Goal: Use online tool/utility: Utilize a website feature to perform a specific function

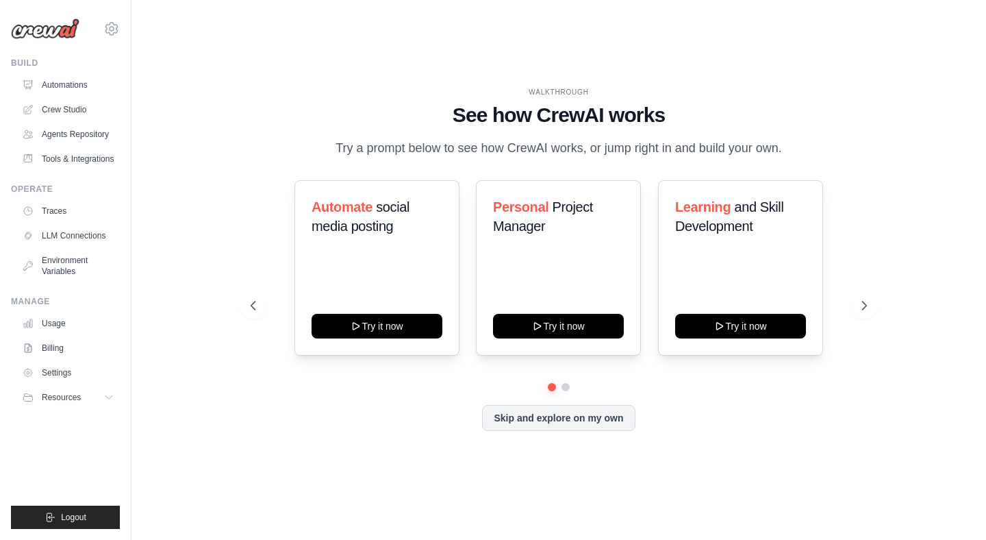
click at [156, 232] on div "WALKTHROUGH See how CrewAI works Try a prompt below to see how CrewAI works, or…" at bounding box center [558, 270] width 811 height 512
click at [66, 85] on link "Automations" at bounding box center [67, 85] width 103 height 22
click at [64, 161] on link "Tools & Integrations" at bounding box center [67, 159] width 103 height 22
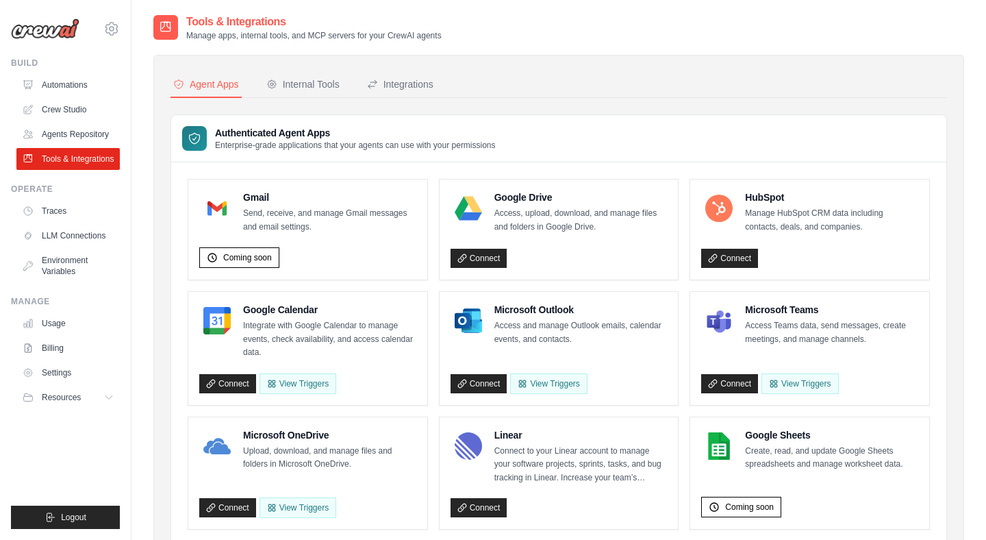
click at [72, 85] on link "Automations" at bounding box center [67, 85] width 103 height 22
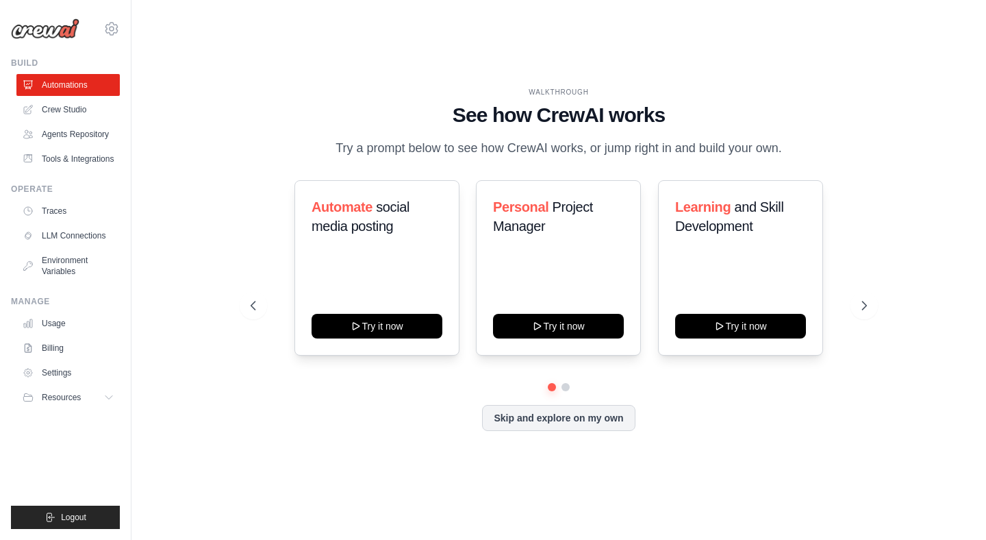
click at [559, 423] on button "Skip and explore on my own" at bounding box center [558, 418] width 153 height 26
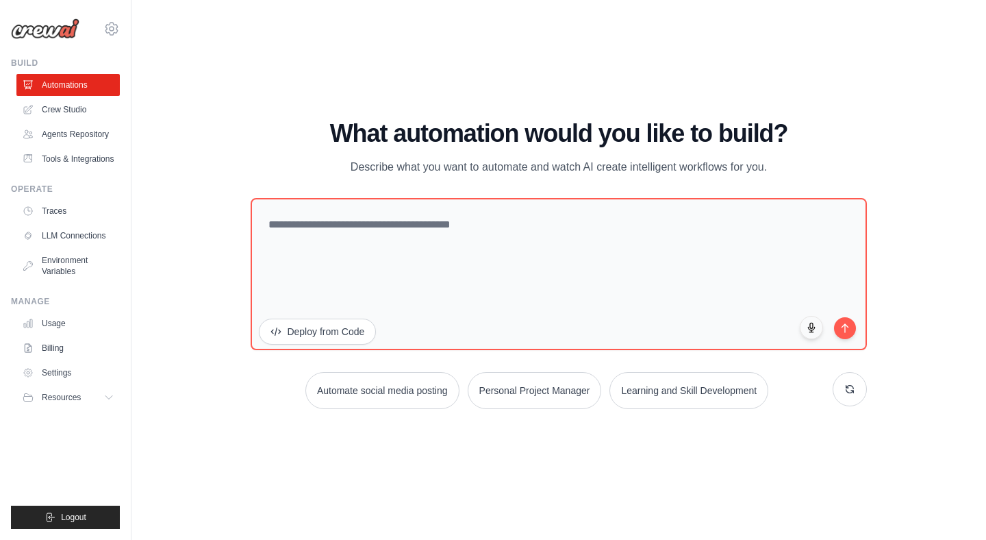
click at [217, 364] on div "WALKTHROUGH See how CrewAI works Try a prompt below to see how CrewAI works, or…" at bounding box center [558, 270] width 811 height 512
click at [69, 165] on link "Tools & Integrations" at bounding box center [67, 159] width 103 height 22
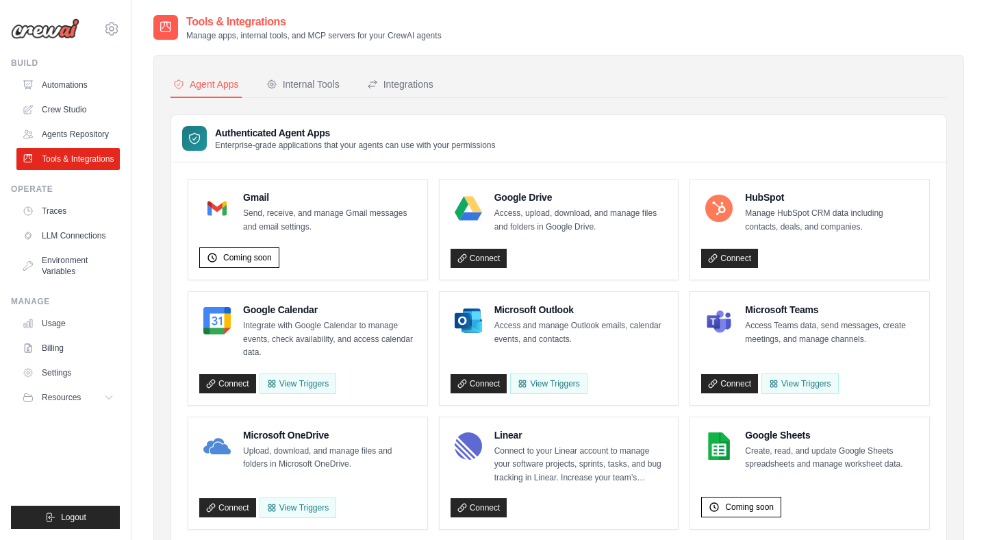
click at [310, 85] on div "Internal Tools" at bounding box center [302, 84] width 73 height 14
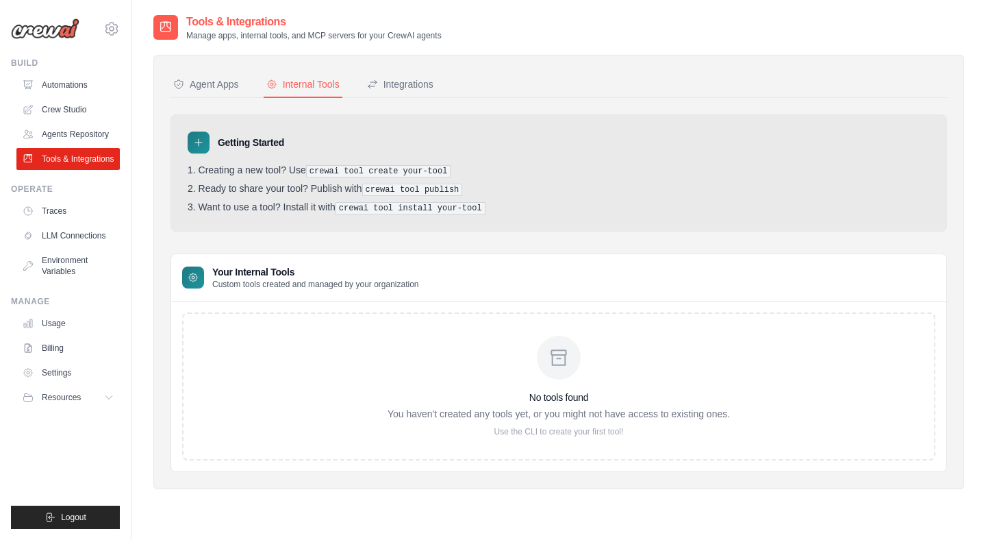
click at [72, 84] on link "Automations" at bounding box center [67, 85] width 103 height 22
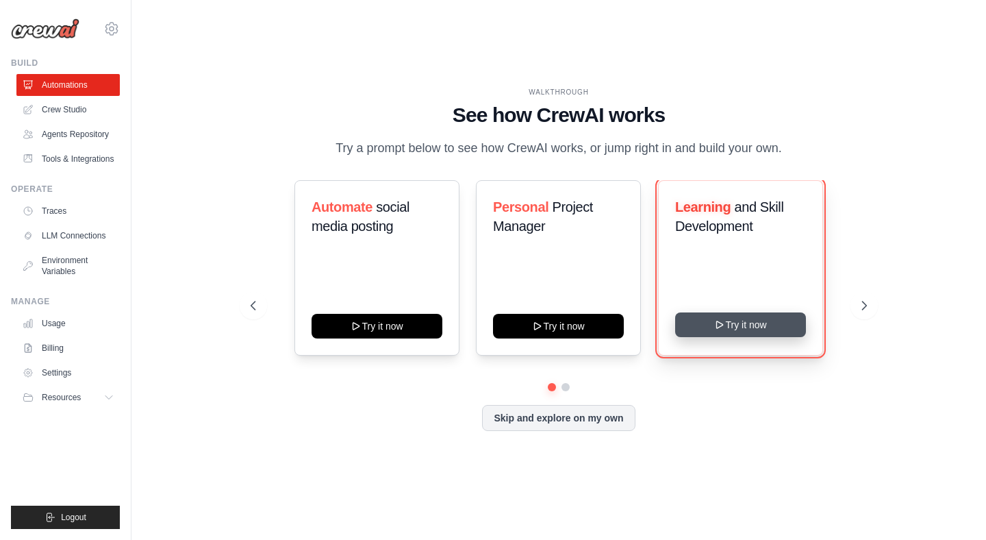
click at [745, 333] on button "Try it now" at bounding box center [740, 324] width 131 height 25
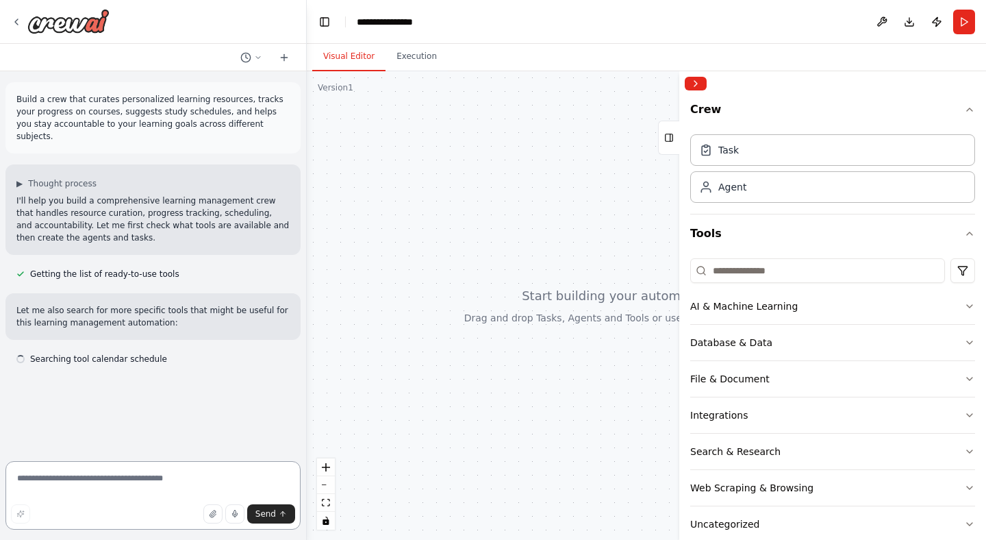
drag, startPoint x: 790, startPoint y: 138, endPoint x: 679, endPoint y: 156, distance: 112.3
click at [679, 156] on div at bounding box center [681, 305] width 5 height 468
click at [767, 307] on div "AI & Machine Learning" at bounding box center [743, 306] width 107 height 14
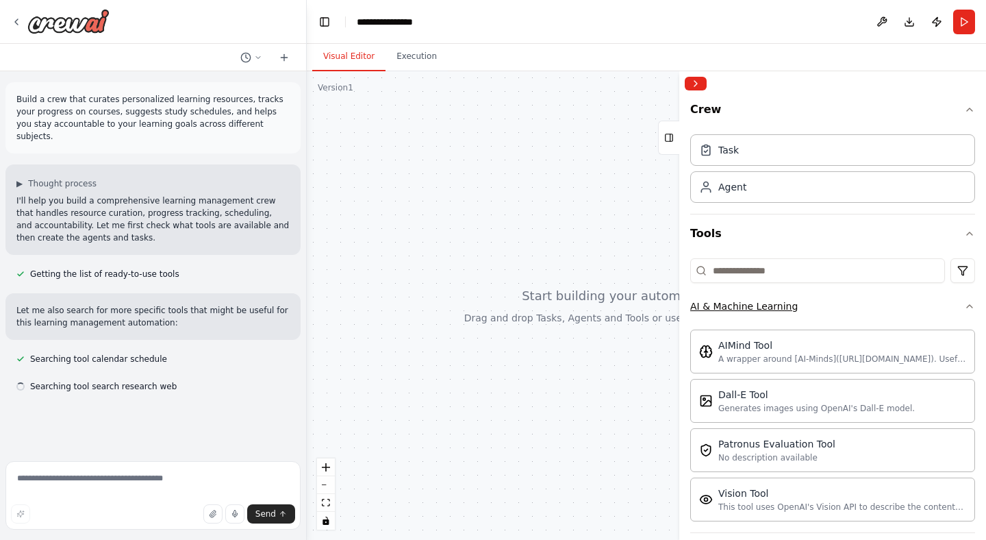
click at [757, 310] on div "AI & Machine Learning" at bounding box center [743, 306] width 107 height 14
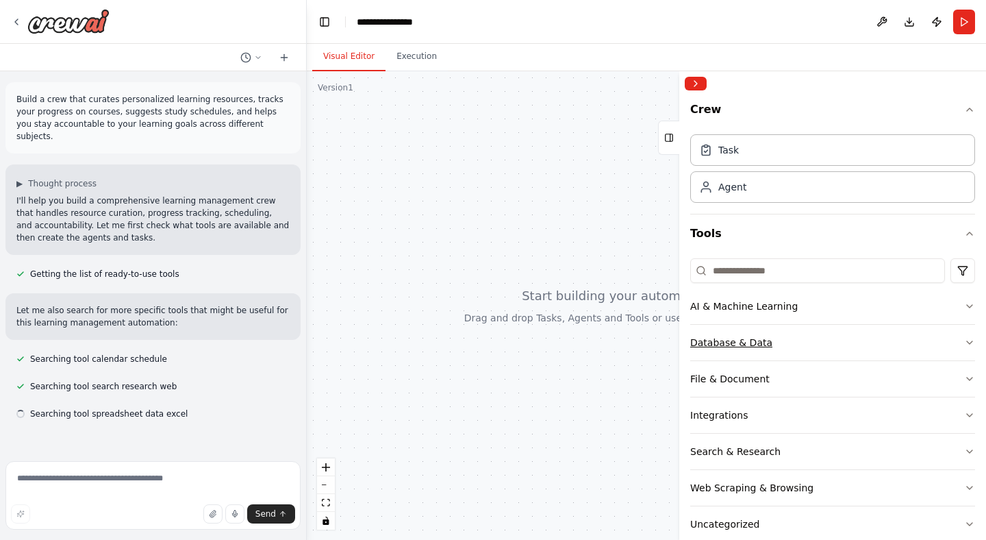
click at [741, 342] on div "Database & Data" at bounding box center [731, 343] width 82 height 14
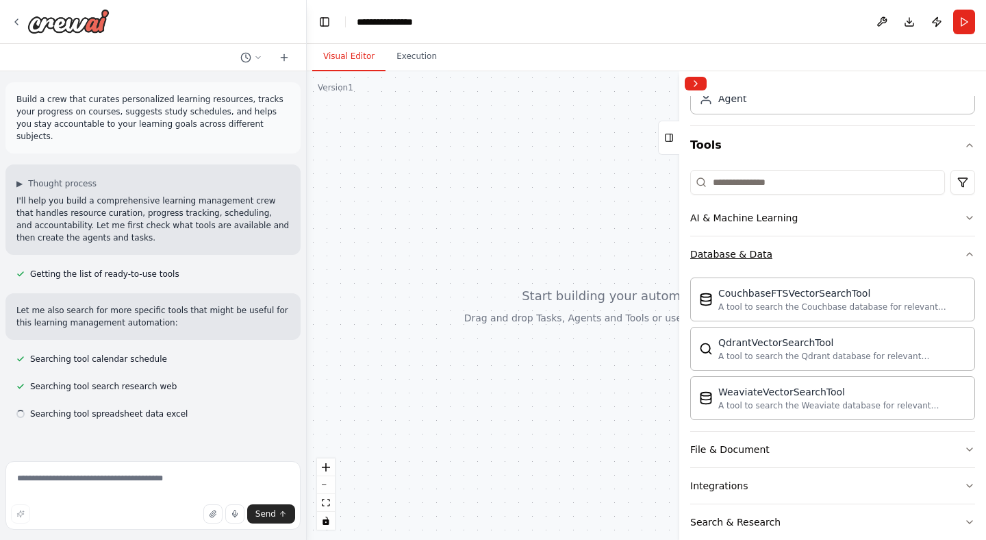
scroll to position [100, 0]
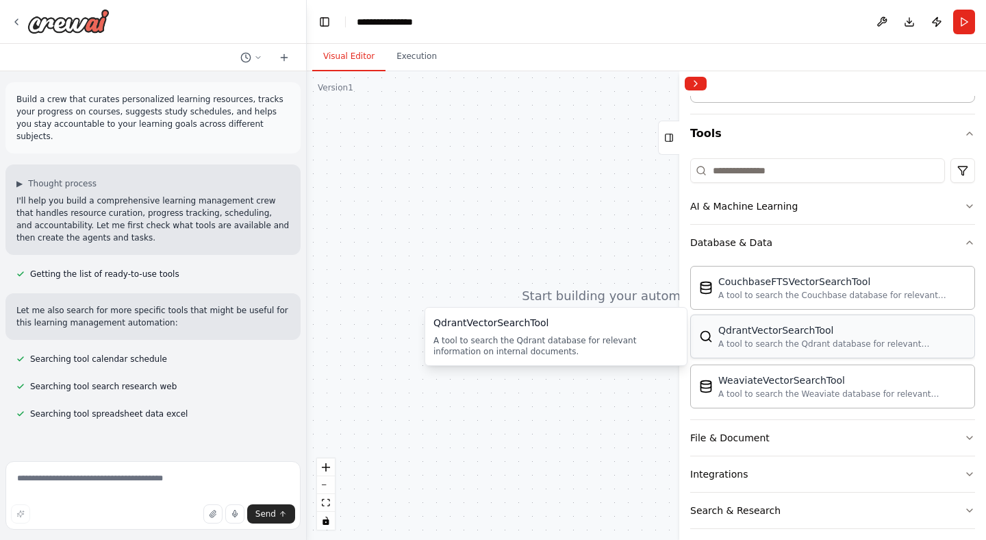
click at [758, 344] on div "A tool to search the Qdrant database for relevant information on internal docum…" at bounding box center [842, 343] width 248 height 11
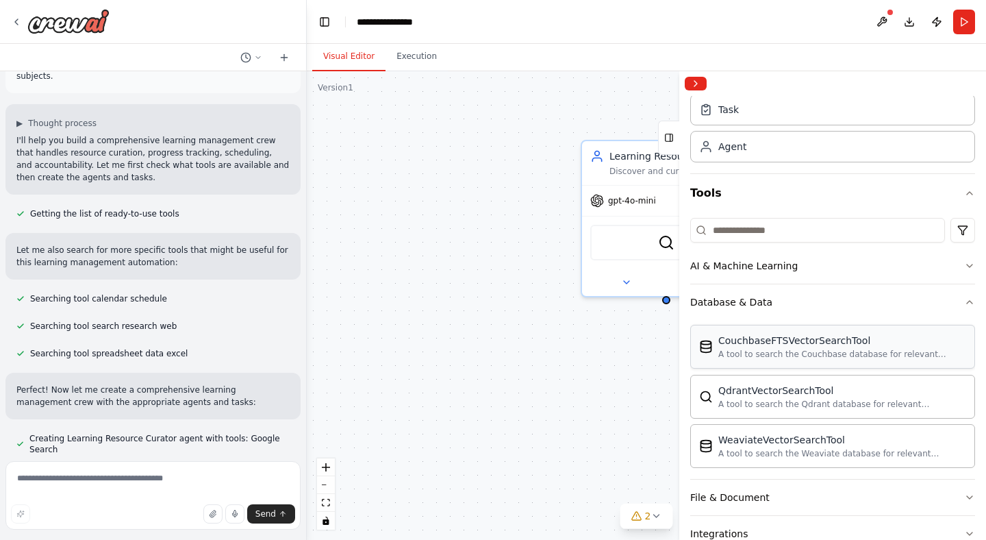
scroll to position [48, 0]
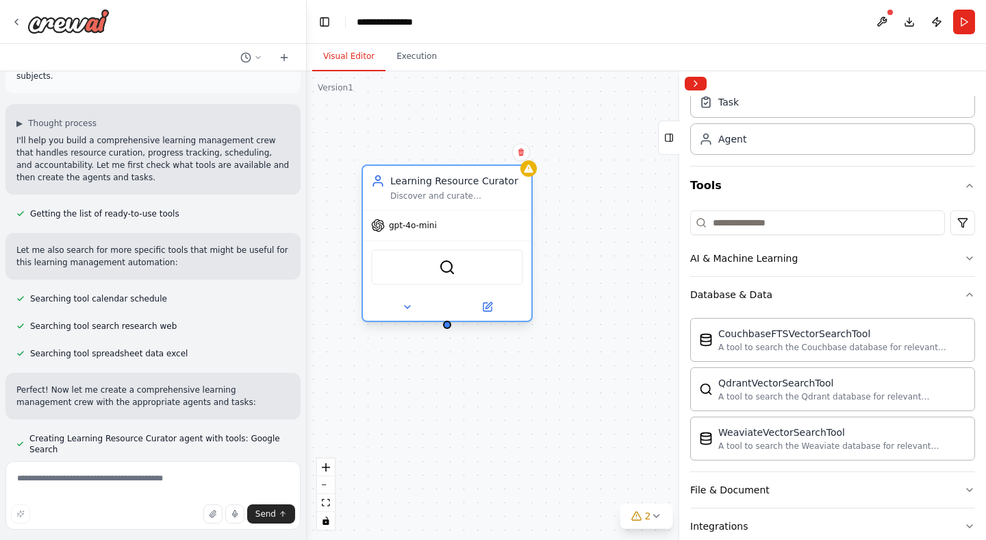
drag, startPoint x: 626, startPoint y: 165, endPoint x: 406, endPoint y: 186, distance: 220.8
click at [406, 186] on div "Learning Resource Curator Discover and curate personalized learning resources f…" at bounding box center [456, 187] width 133 height 27
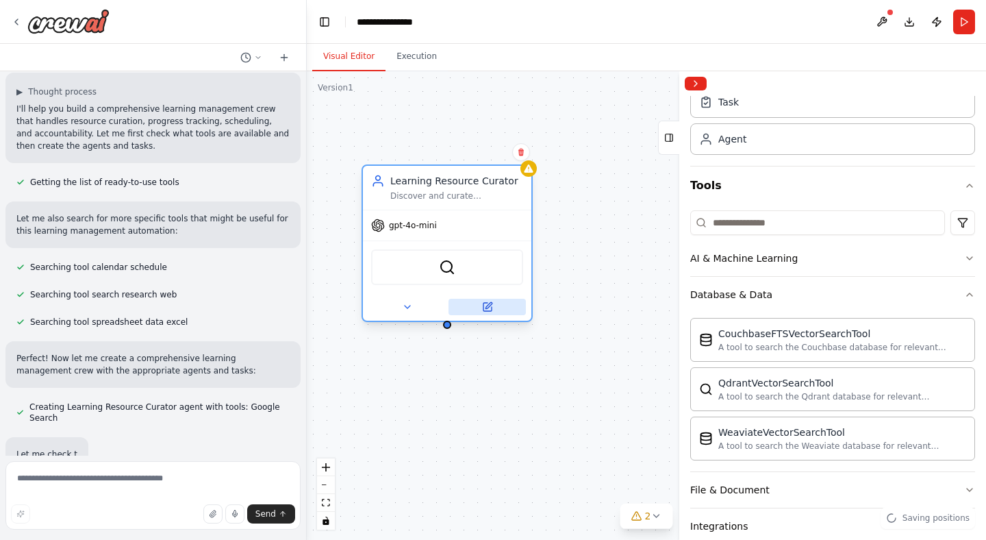
click at [493, 307] on button at bounding box center [486, 307] width 77 height 16
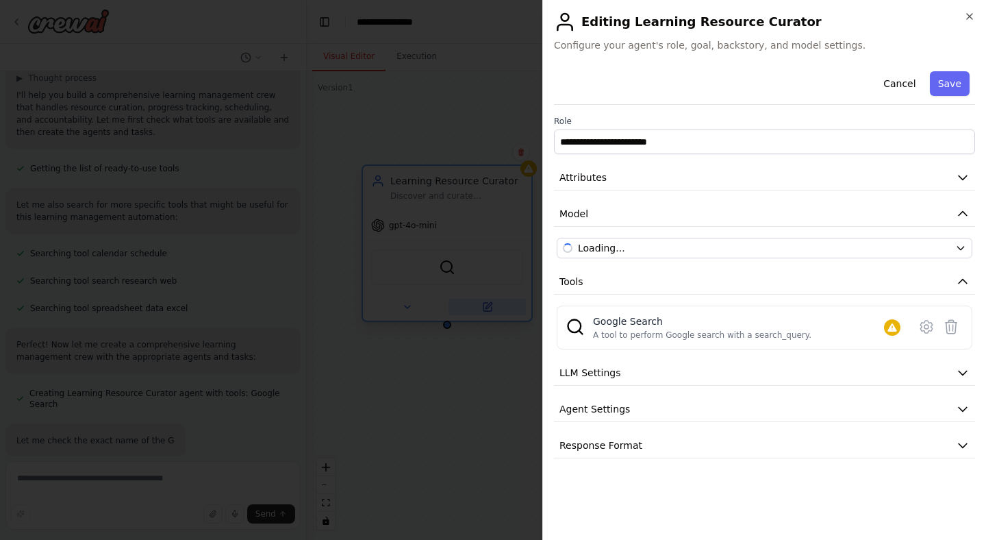
scroll to position [133, 0]
click at [928, 327] on icon at bounding box center [926, 326] width 16 height 16
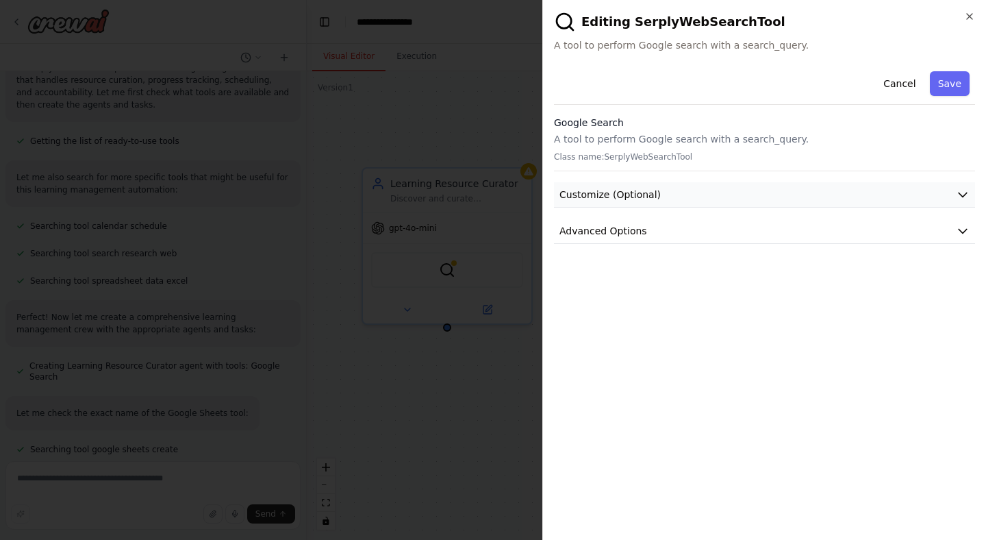
click at [816, 201] on button "Customize (Optional)" at bounding box center [764, 194] width 421 height 25
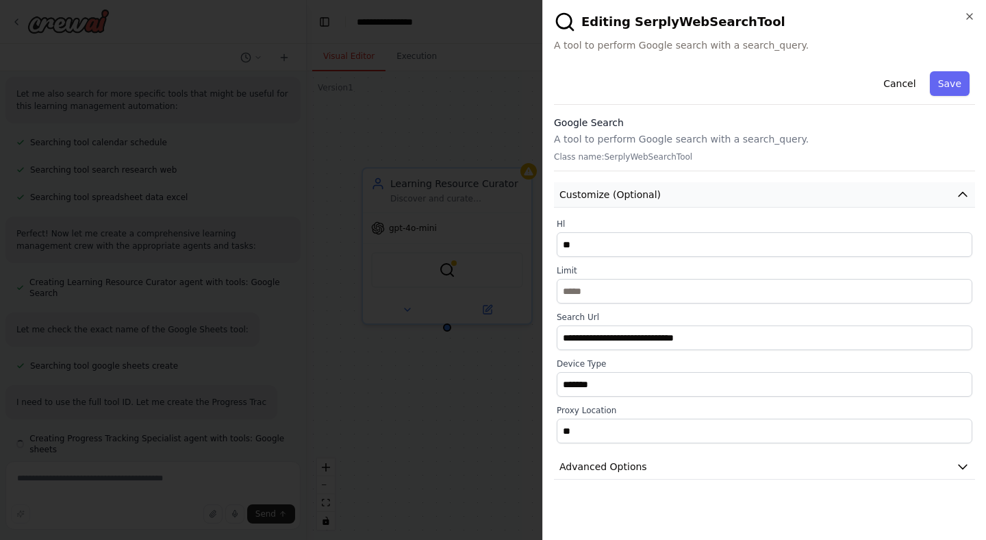
click at [816, 201] on button "Customize (Optional)" at bounding box center [764, 194] width 421 height 25
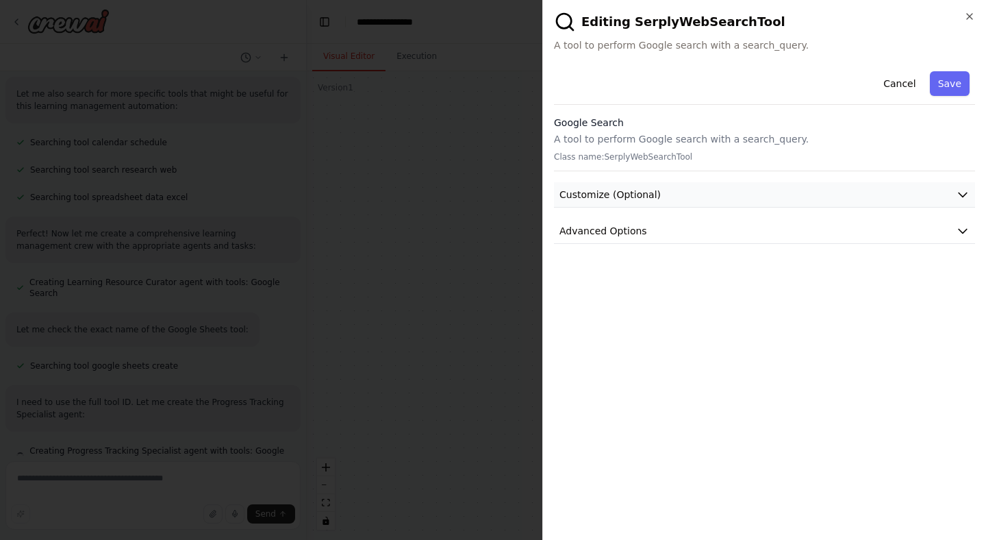
scroll to position [229, 0]
click at [763, 236] on button "Advanced Options" at bounding box center [764, 230] width 421 height 25
click at [805, 185] on button "Customize (Optional)" at bounding box center [764, 194] width 421 height 25
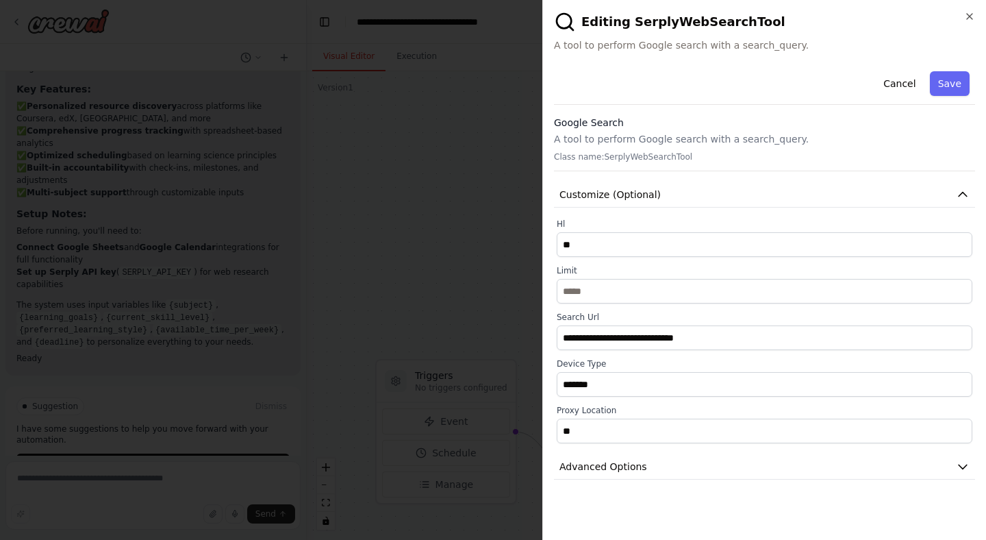
scroll to position [1354, 0]
click at [970, 17] on icon "button" at bounding box center [969, 16] width 5 height 5
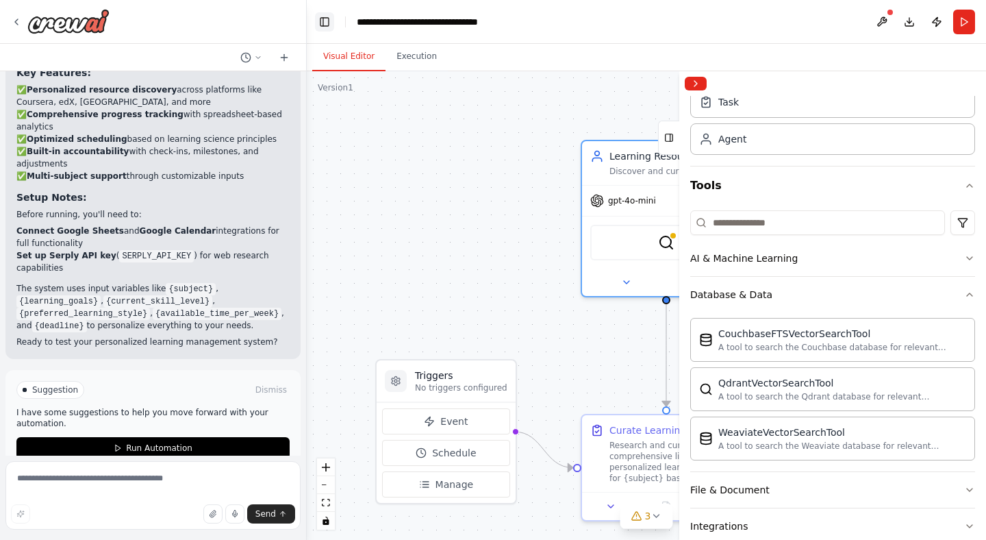
click at [325, 21] on button "Toggle Left Sidebar" at bounding box center [324, 21] width 19 height 19
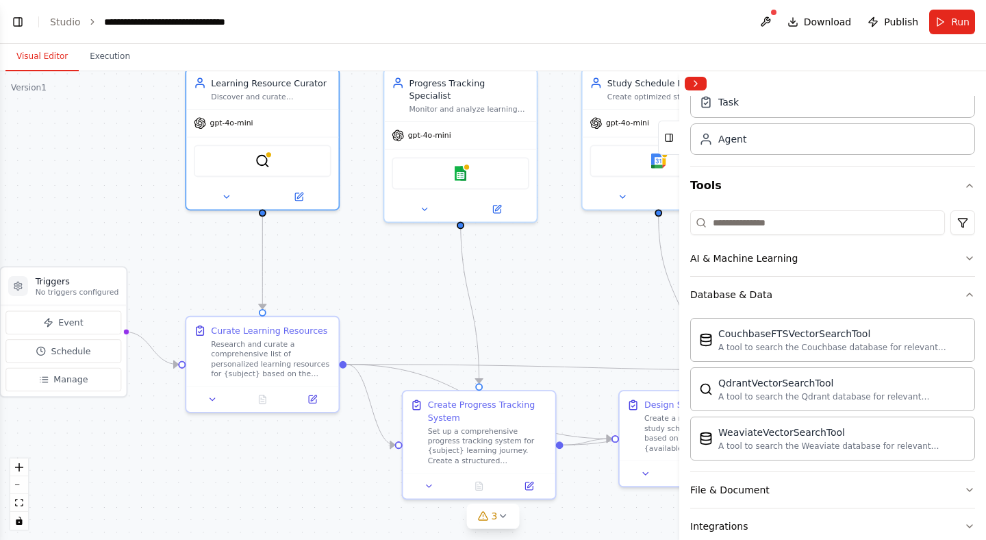
drag, startPoint x: 406, startPoint y: 366, endPoint x: 322, endPoint y: 276, distance: 123.5
click at [322, 276] on div ".deletable-edge-delete-btn { width: 20px; height: 20px; border: 0px solid #ffff…" at bounding box center [493, 305] width 986 height 468
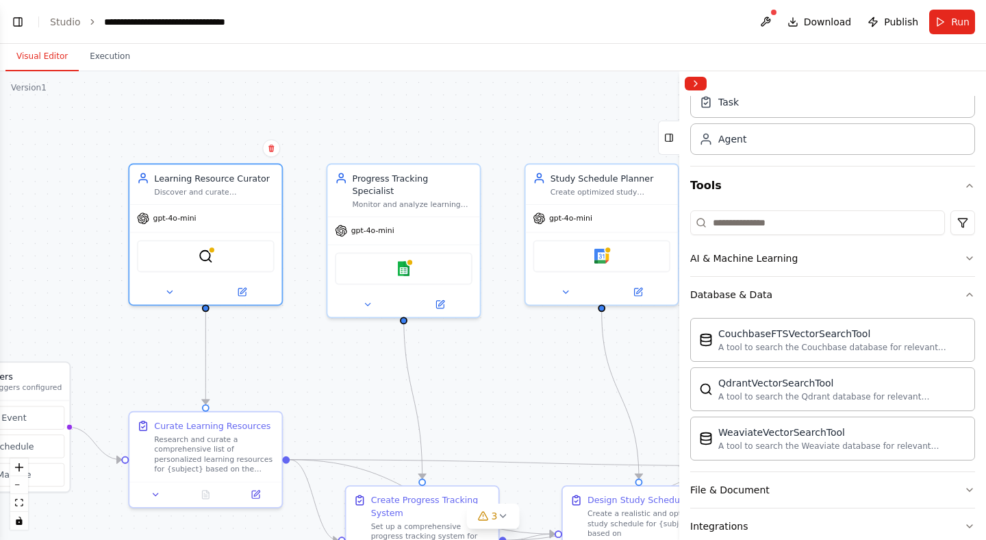
drag, startPoint x: 590, startPoint y: 307, endPoint x: 533, endPoint y: 402, distance: 110.9
click at [533, 402] on div ".deletable-edge-delete-btn { width: 20px; height: 20px; border: 0px solid #ffff…" at bounding box center [493, 305] width 986 height 468
click at [246, 184] on div "Discover and curate personalized learning resources for {subject} based on {lea…" at bounding box center [214, 189] width 120 height 10
click at [245, 298] on div at bounding box center [205, 289] width 152 height 25
click at [242, 290] on icon at bounding box center [242, 290] width 8 height 8
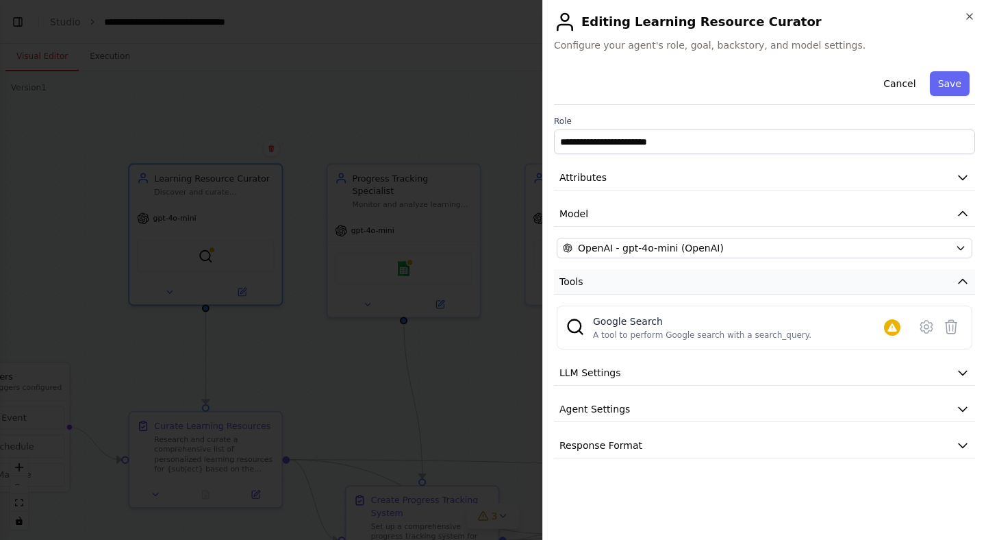
click at [961, 280] on icon "button" at bounding box center [963, 281] width 8 height 4
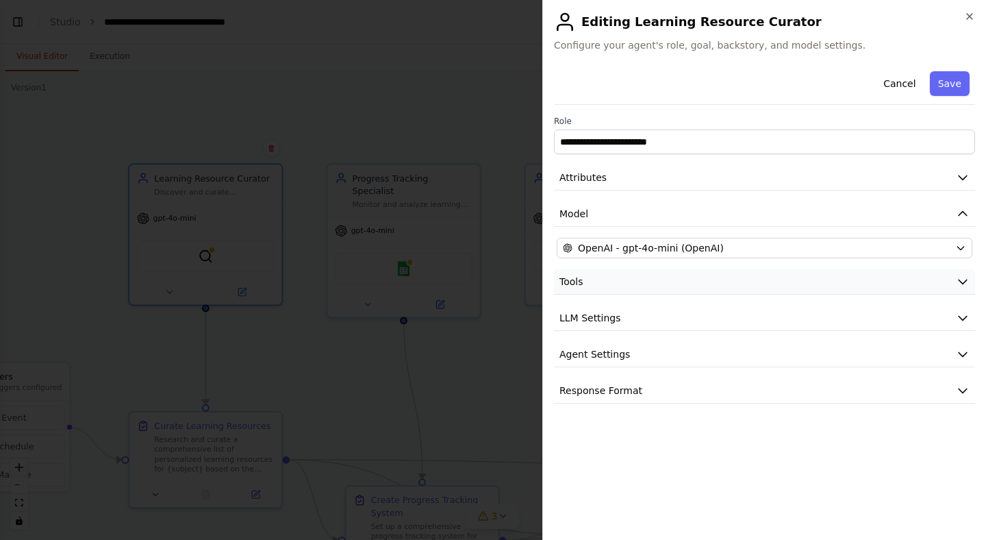
click at [963, 277] on icon "button" at bounding box center [963, 282] width 14 height 14
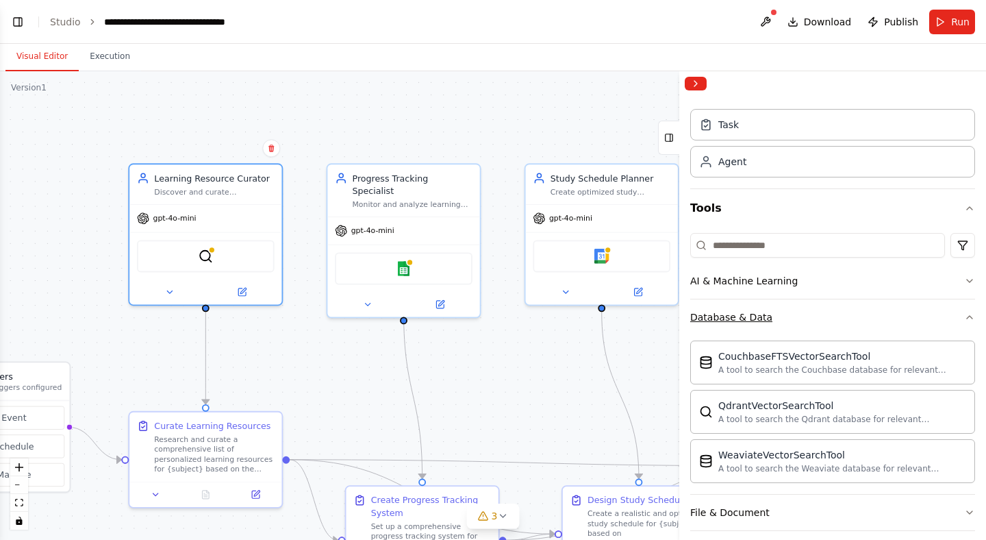
scroll to position [0, 0]
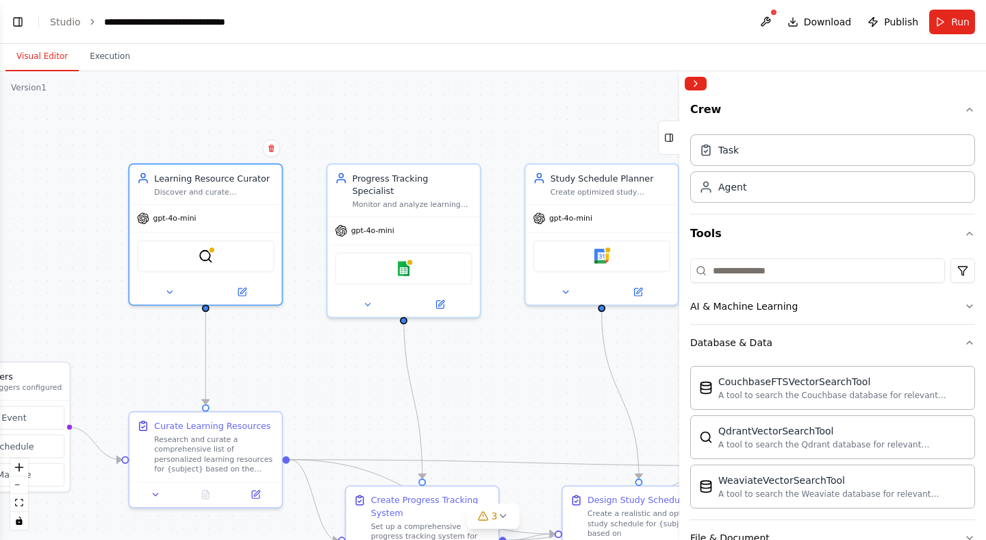
click at [516, 387] on div ".deletable-edge-delete-btn { width: 20px; height: 20px; border: 0px solid #ffff…" at bounding box center [493, 305] width 986 height 468
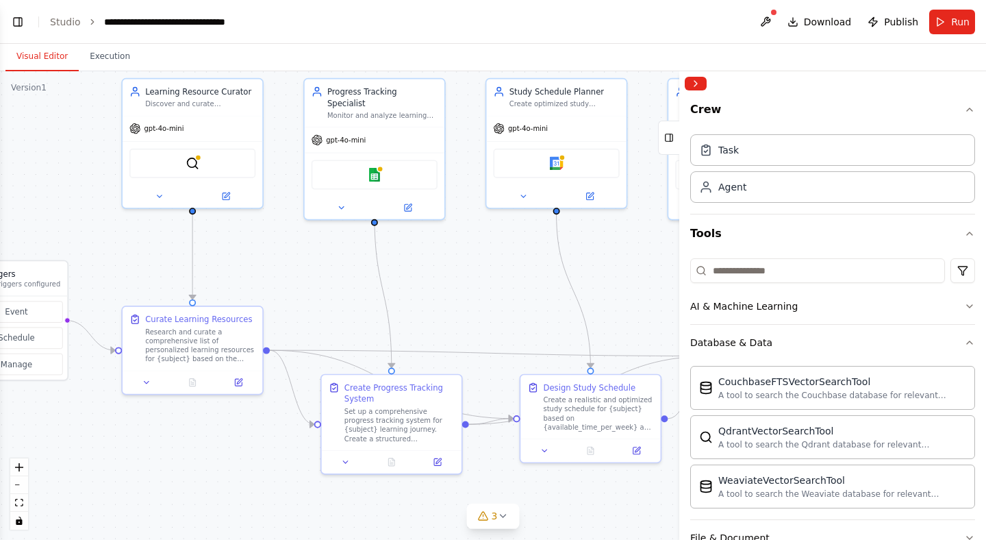
drag, startPoint x: 516, startPoint y: 387, endPoint x: 478, endPoint y: 283, distance: 110.3
click at [478, 283] on div ".deletable-edge-delete-btn { width: 20px; height: 20px; border: 0px solid #ffff…" at bounding box center [493, 305] width 986 height 468
click at [748, 441] on div "A tool to search the Qdrant database for relevant information on internal docum…" at bounding box center [842, 443] width 248 height 11
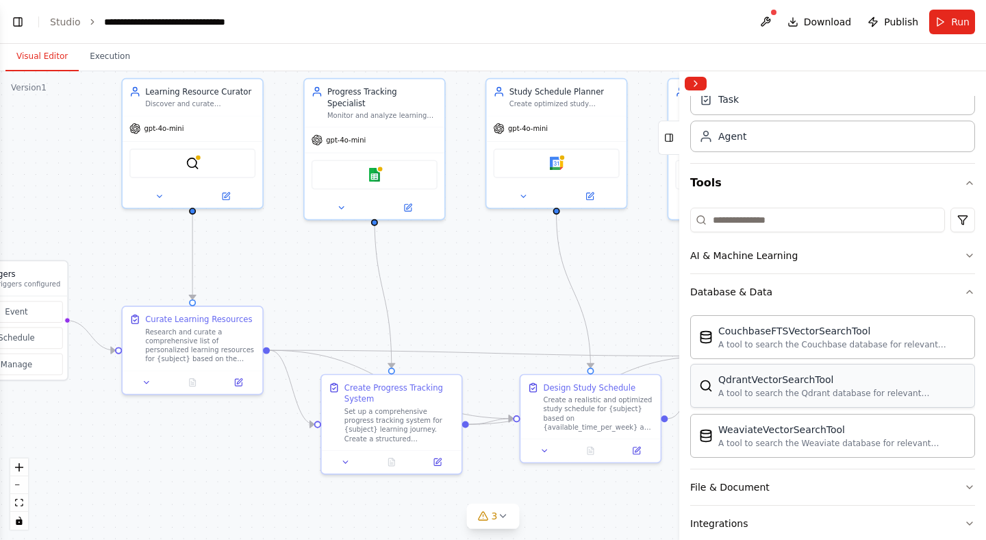
scroll to position [54, 0]
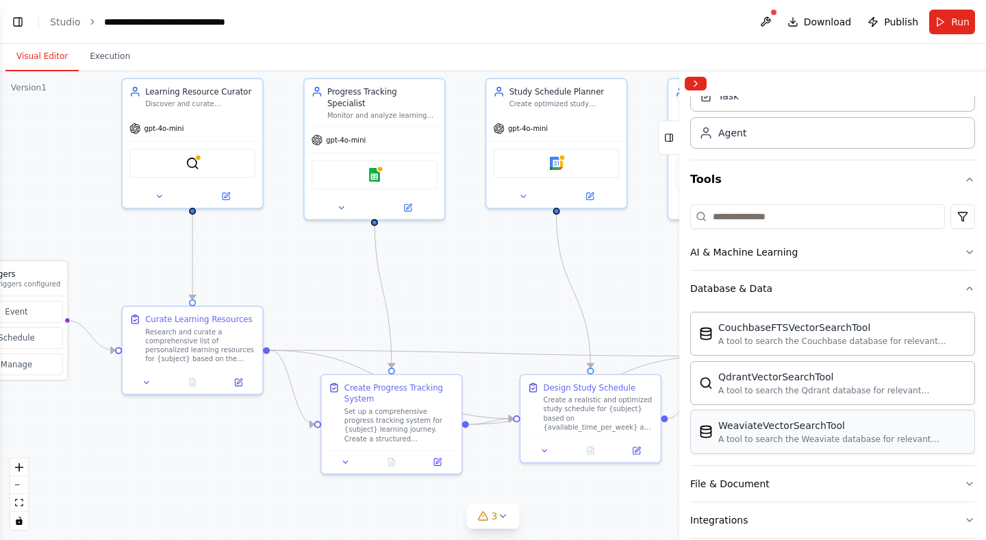
click at [849, 438] on div "A tool to search the Weaviate database for relevant information on internal doc…" at bounding box center [842, 438] width 248 height 11
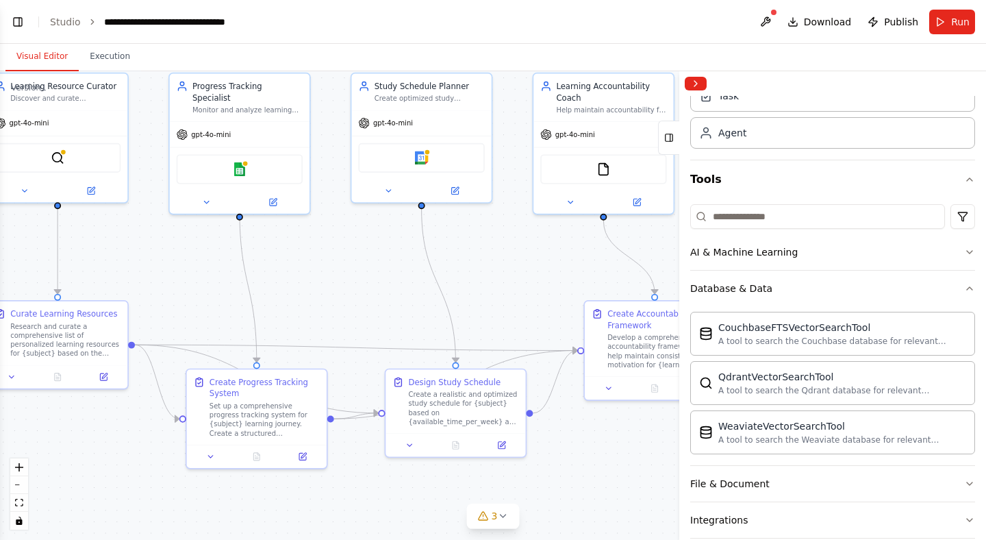
drag, startPoint x: 489, startPoint y: 299, endPoint x: 354, endPoint y: 294, distance: 135.0
click at [354, 294] on div ".deletable-edge-delete-btn { width: 20px; height: 20px; border: 0px solid #ffff…" at bounding box center [493, 305] width 986 height 468
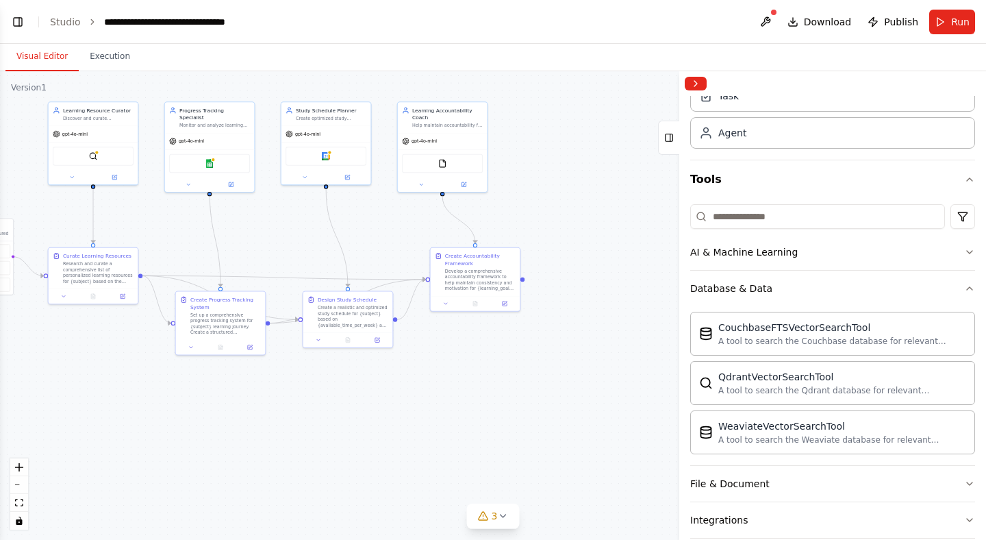
drag, startPoint x: 354, startPoint y: 294, endPoint x: 283, endPoint y: 243, distance: 87.4
click at [283, 243] on div ".deletable-edge-delete-btn { width: 20px; height: 20px; border: 0px solid #ffff…" at bounding box center [493, 305] width 986 height 468
click at [442, 379] on div ".deletable-edge-delete-btn { width: 20px; height: 20px; border: 0px solid #ffff…" at bounding box center [493, 305] width 986 height 468
click at [796, 386] on div "A tool to search the Qdrant database for relevant information on internal docum…" at bounding box center [842, 389] width 248 height 11
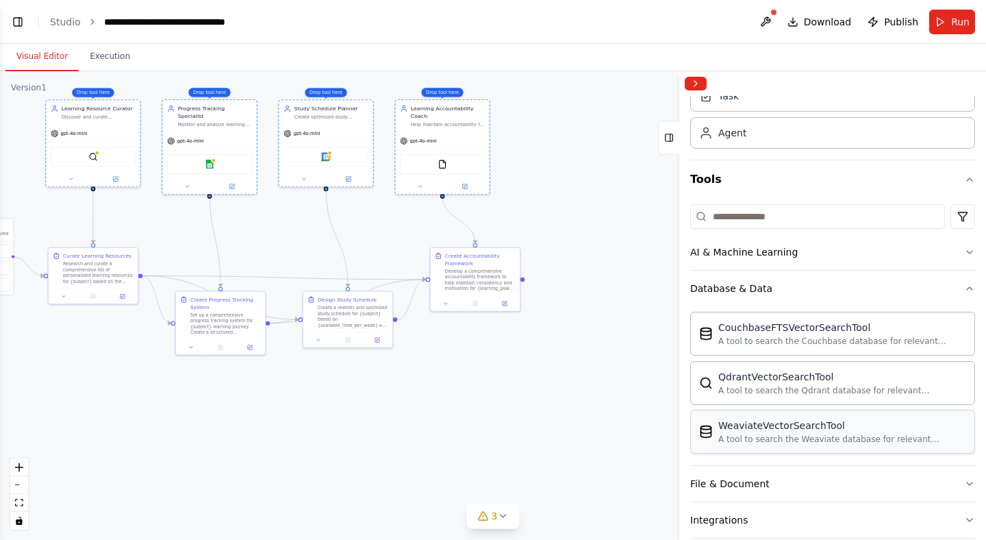
drag, startPoint x: 721, startPoint y: 429, endPoint x: 713, endPoint y: 427, distance: 7.8
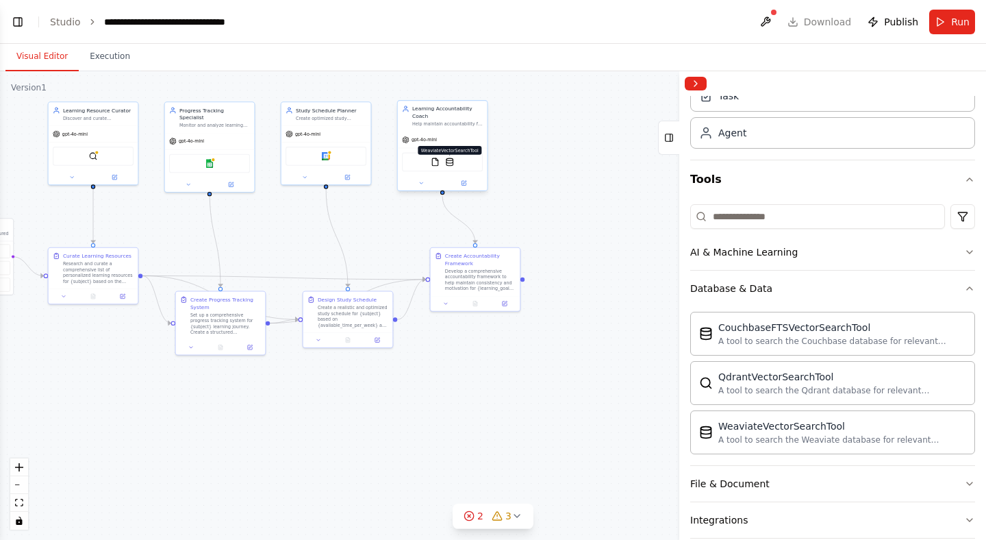
click at [449, 163] on img at bounding box center [449, 161] width 9 height 9
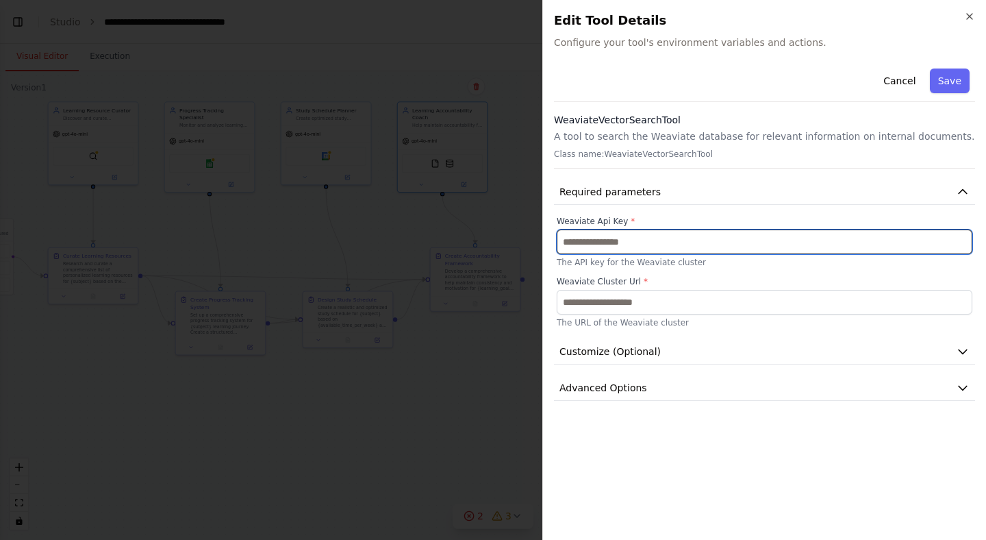
click at [607, 239] on input "text" at bounding box center [765, 241] width 416 height 25
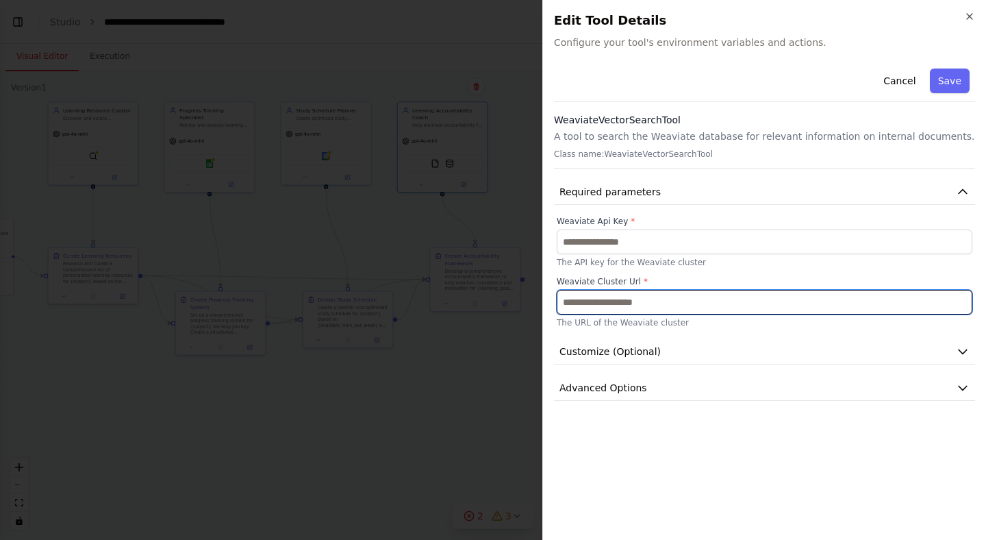
click at [592, 304] on input "text" at bounding box center [765, 302] width 416 height 25
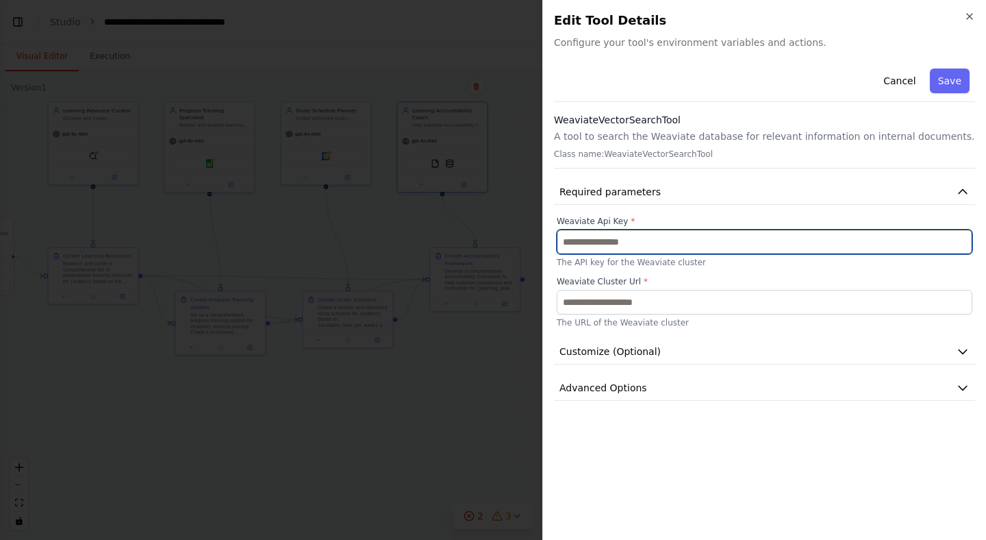
click at [598, 230] on input "text" at bounding box center [765, 241] width 416 height 25
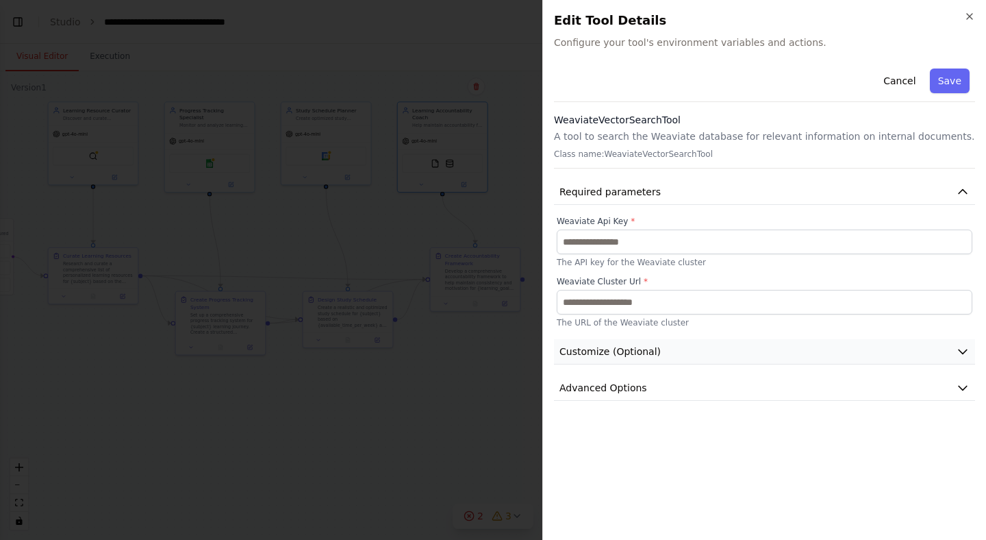
click at [640, 357] on span "Customize (Optional)" at bounding box center [609, 351] width 101 height 14
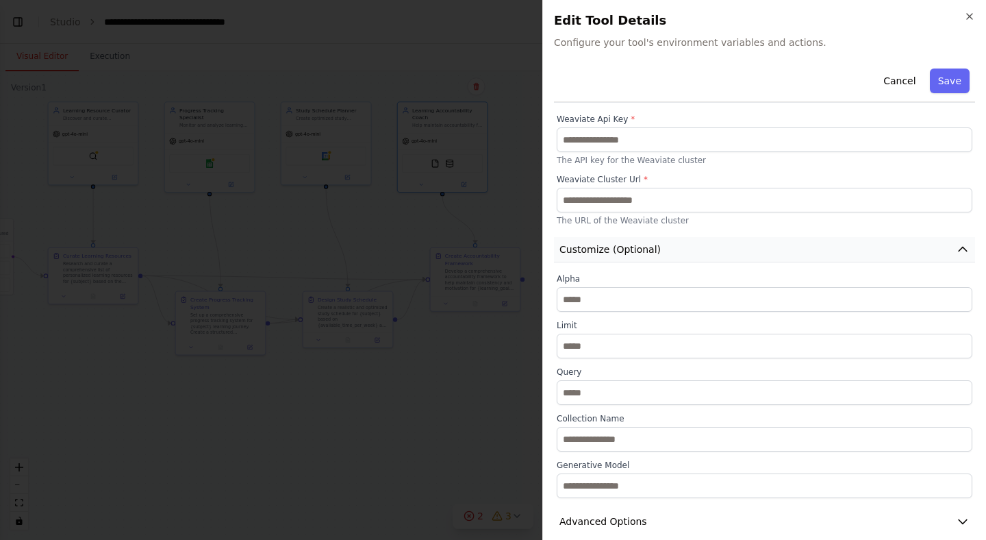
scroll to position [118, 0]
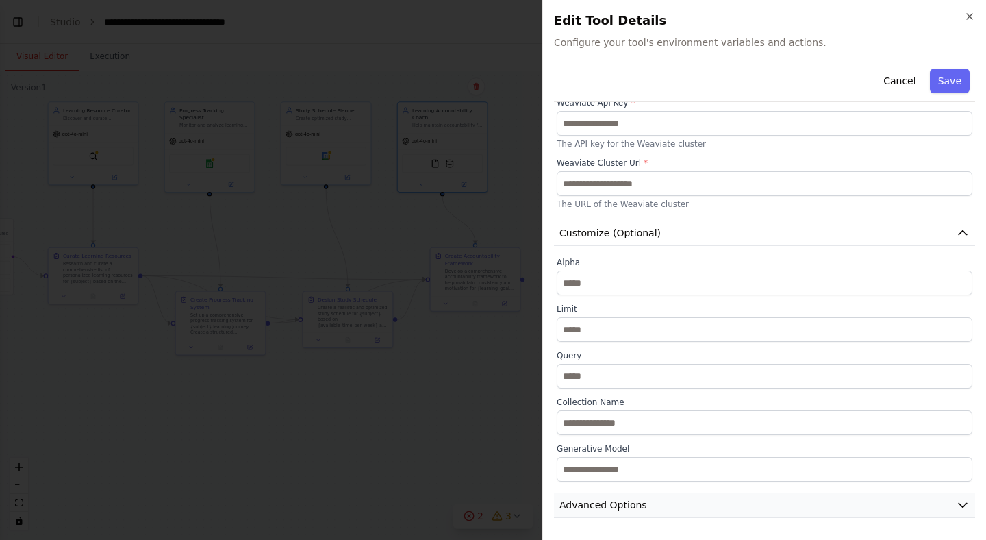
click at [603, 498] on span "Advanced Options" at bounding box center [603, 505] width 88 height 14
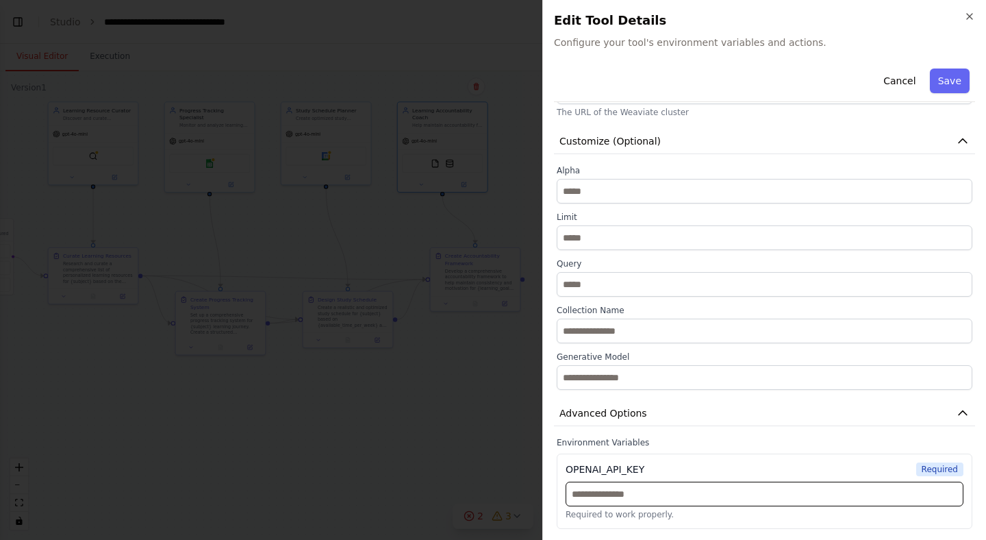
click at [600, 493] on input "text" at bounding box center [765, 493] width 398 height 25
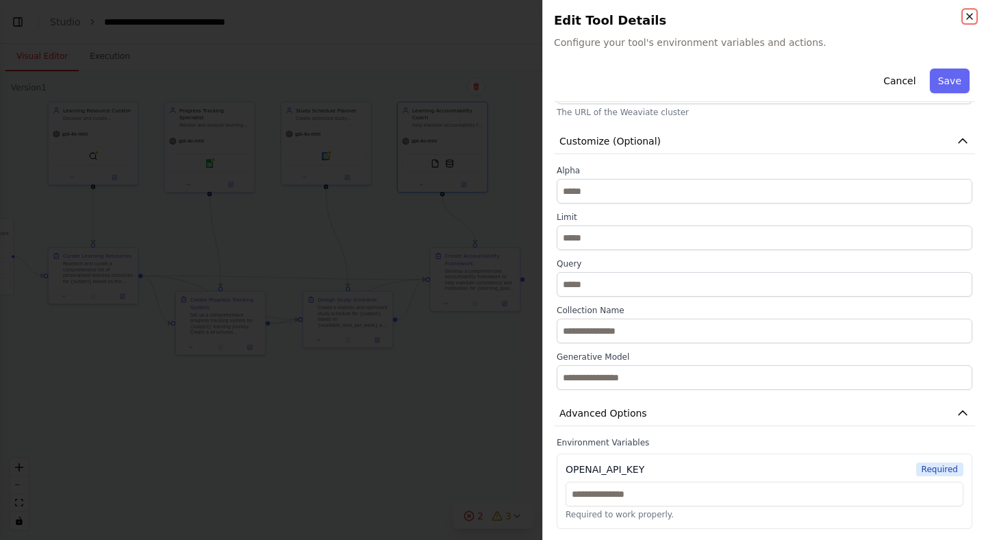
click at [968, 15] on icon "button" at bounding box center [969, 16] width 5 height 5
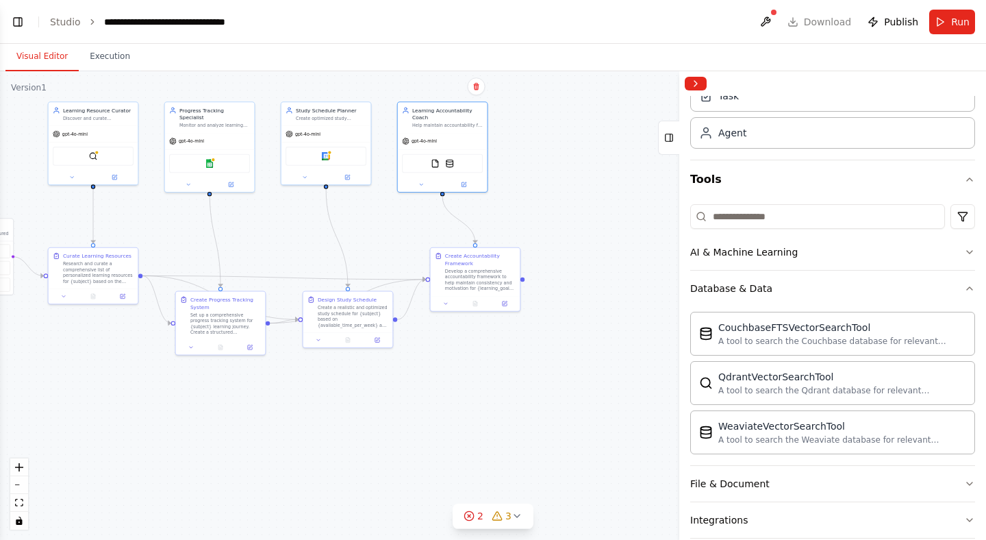
click at [581, 194] on div ".deletable-edge-delete-btn { width: 20px; height: 20px; border: 0px solid #ffff…" at bounding box center [493, 305] width 986 height 468
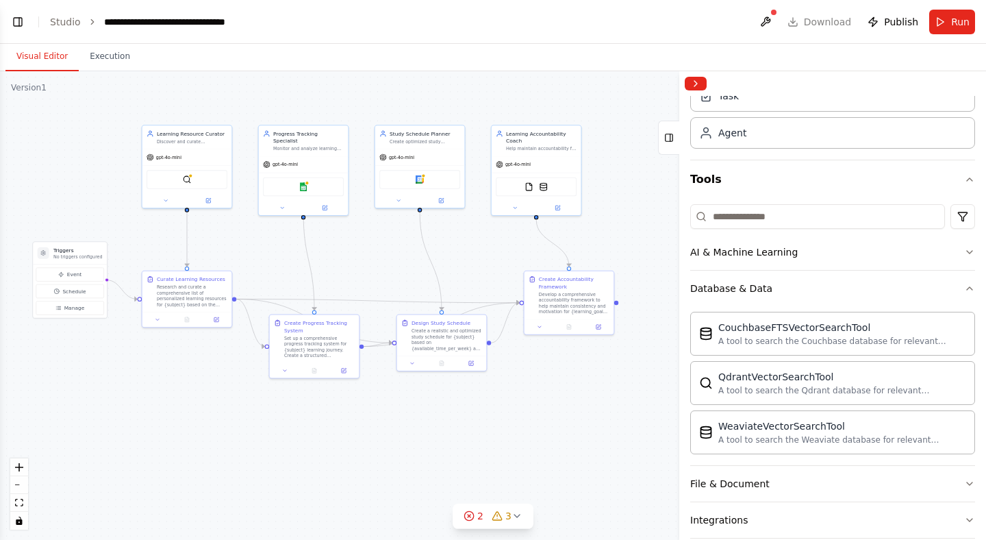
drag, startPoint x: 283, startPoint y: 225, endPoint x: 377, endPoint y: 249, distance: 96.7
click at [377, 249] on div ".deletable-edge-delete-btn { width: 20px; height: 20px; border: 0px solid #ffff…" at bounding box center [493, 305] width 986 height 468
click at [256, 257] on div ".deletable-edge-delete-btn { width: 20px; height: 20px; border: 0px solid #ffff…" at bounding box center [493, 305] width 986 height 468
click at [951, 22] on button "Run" at bounding box center [952, 22] width 46 height 25
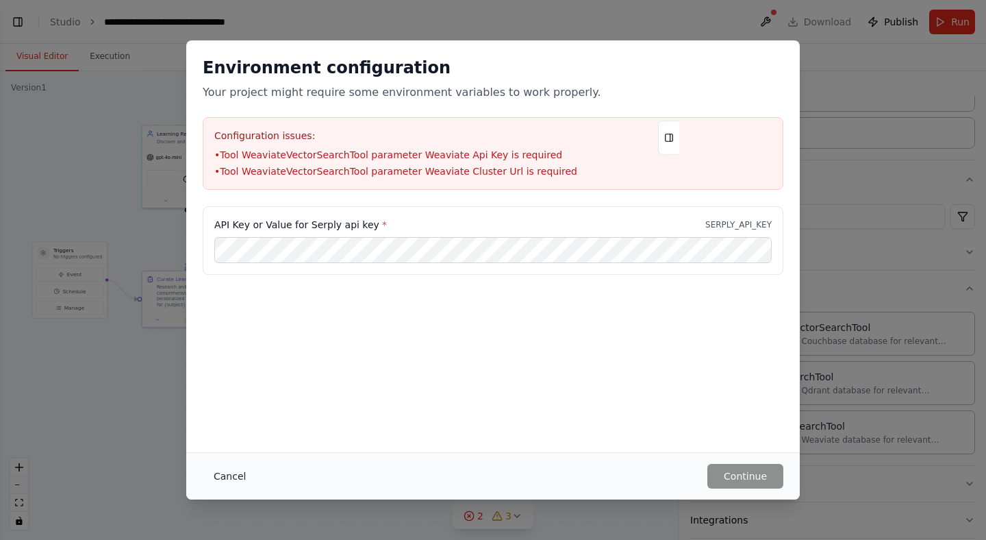
click at [228, 468] on button "Cancel" at bounding box center [230, 476] width 54 height 25
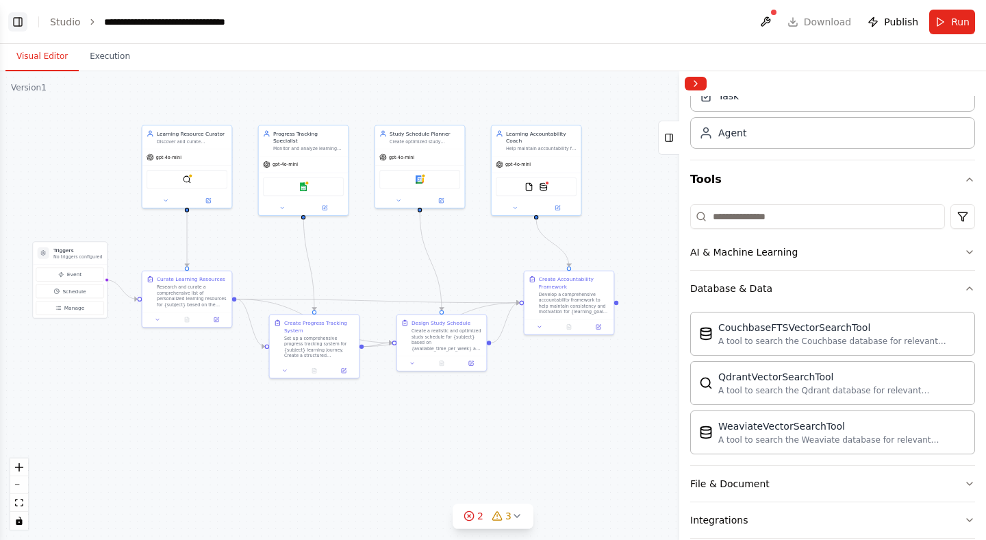
click at [22, 22] on button "Toggle Left Sidebar" at bounding box center [17, 21] width 19 height 19
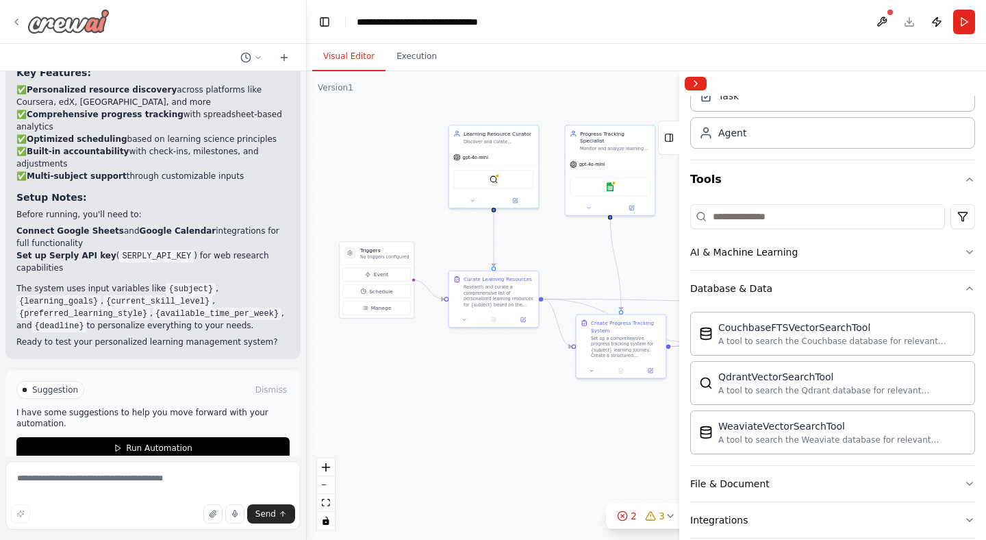
click at [16, 20] on icon at bounding box center [16, 21] width 11 height 11
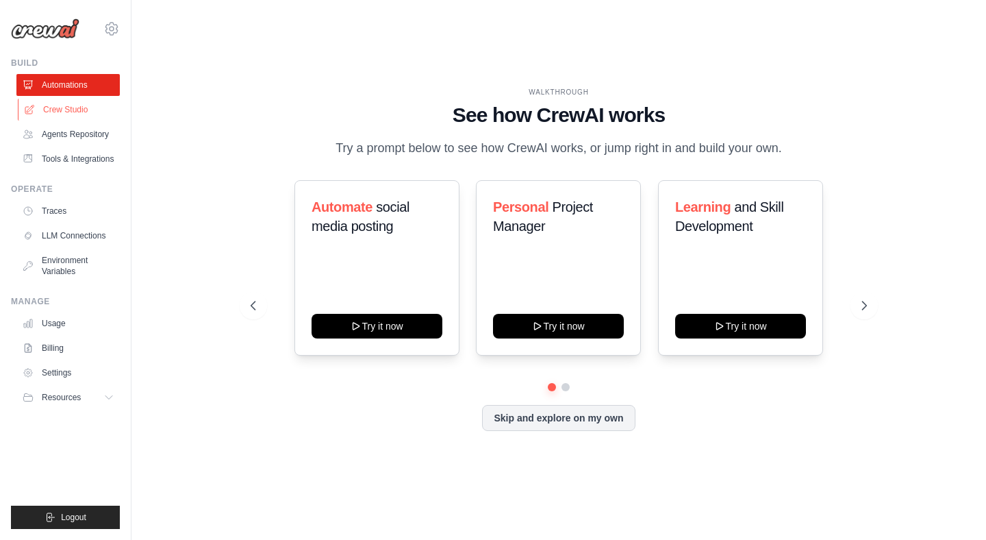
click at [67, 109] on link "Crew Studio" at bounding box center [69, 110] width 103 height 22
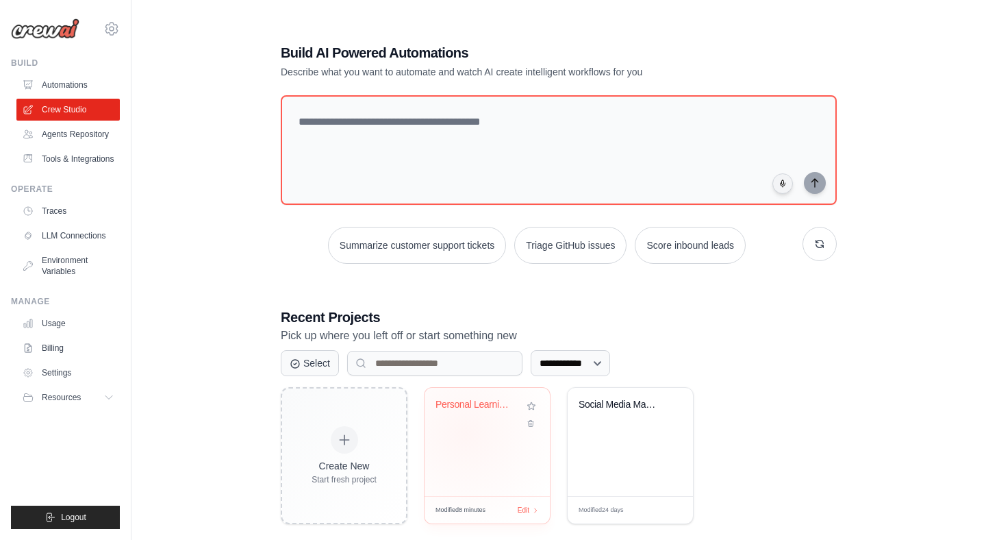
click at [465, 433] on div "Personal Learning Management System" at bounding box center [487, 442] width 125 height 108
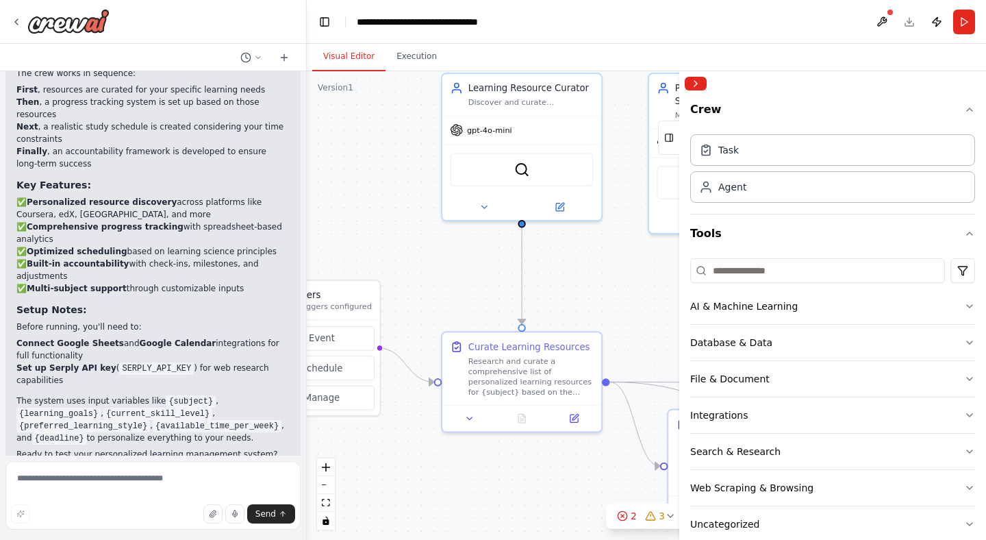
scroll to position [1243, 0]
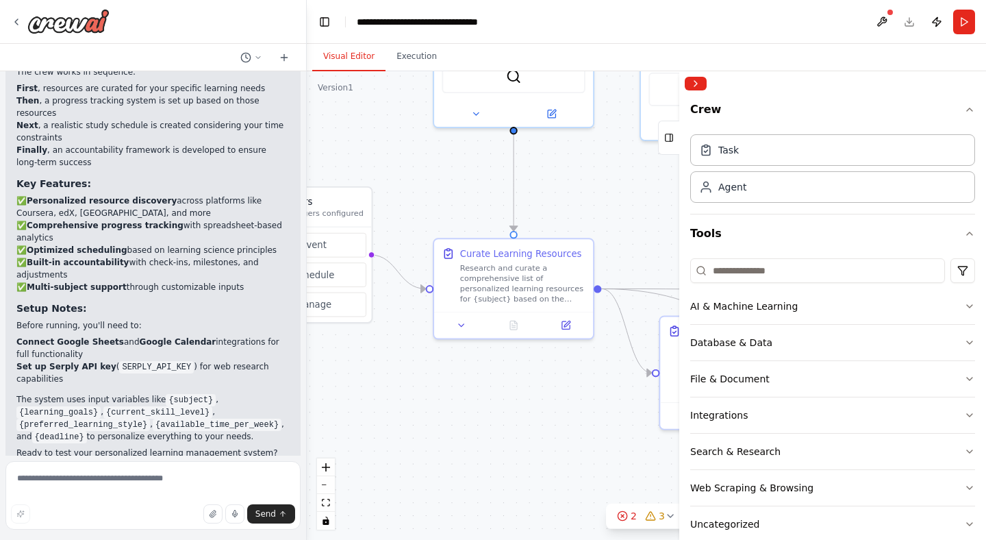
drag, startPoint x: 546, startPoint y: 321, endPoint x: 401, endPoint y: 151, distance: 224.4
click at [401, 151] on div ".deletable-edge-delete-btn { width: 20px; height: 20px; border: 0px solid #ffff…" at bounding box center [646, 305] width 679 height 468
click at [788, 381] on button "File & Document" at bounding box center [832, 379] width 285 height 36
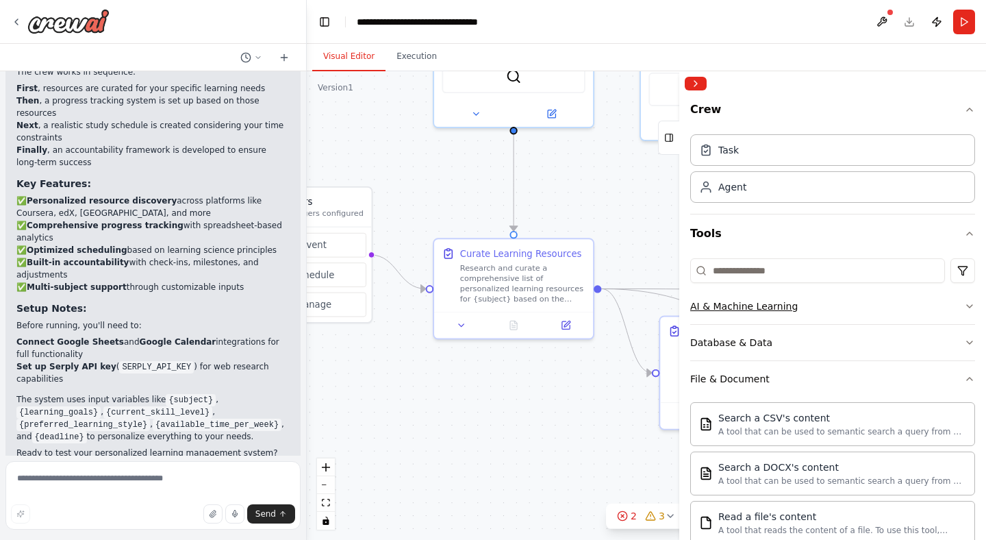
click at [808, 309] on button "AI & Machine Learning" at bounding box center [832, 306] width 285 height 36
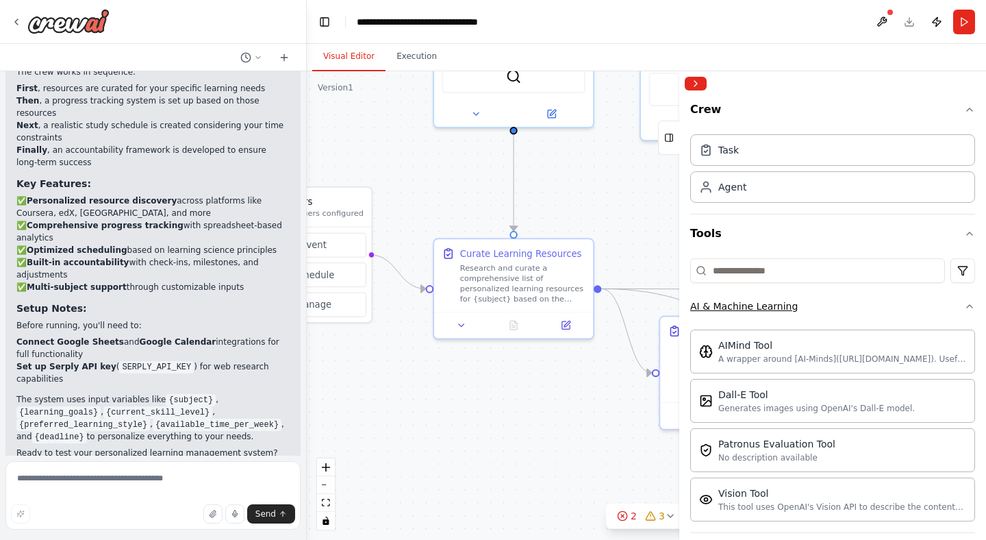
click at [808, 309] on button "AI & Machine Learning" at bounding box center [832, 306] width 285 height 36
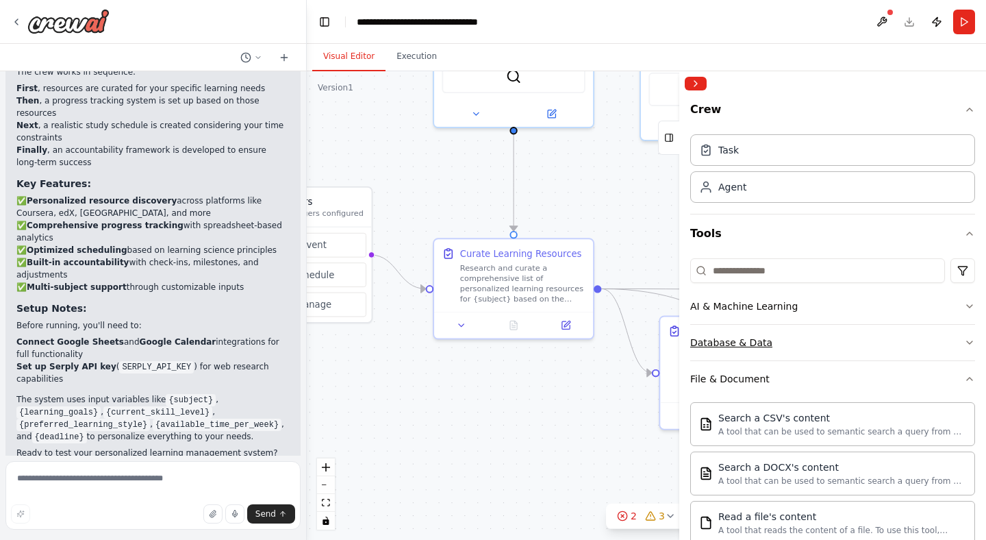
click at [759, 349] on div "Database & Data" at bounding box center [731, 343] width 82 height 14
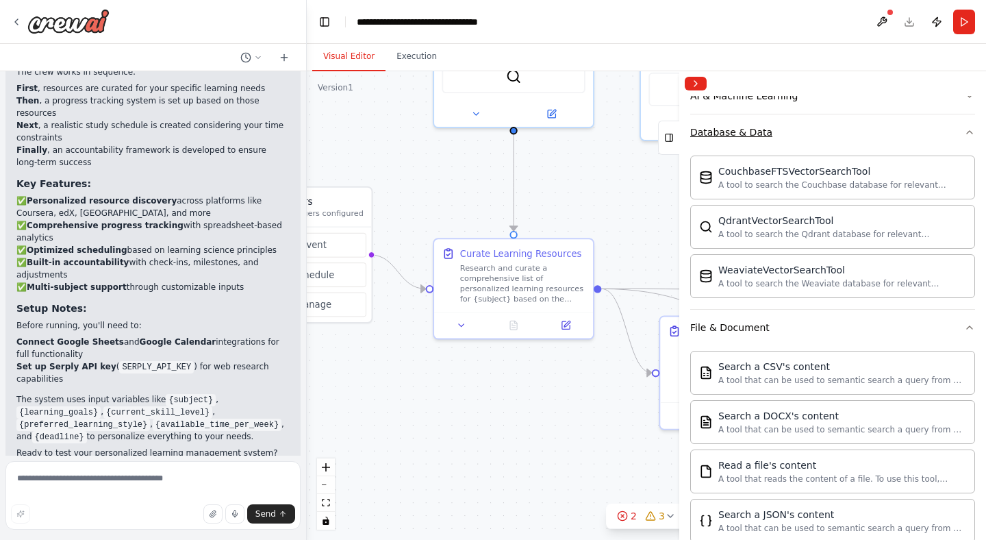
scroll to position [211, 0]
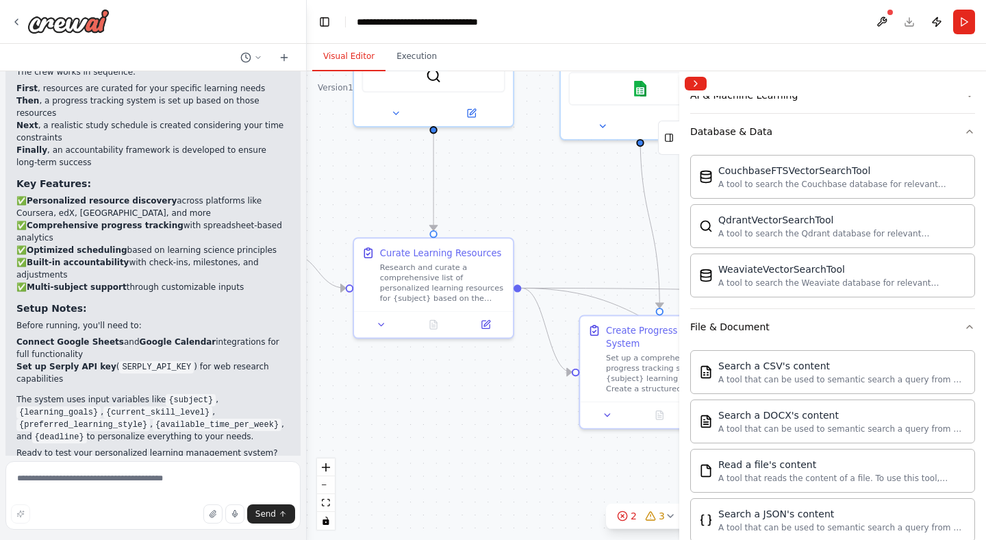
drag, startPoint x: 556, startPoint y: 411, endPoint x: 476, endPoint y: 410, distance: 80.1
click at [476, 410] on div ".deletable-edge-delete-btn { width: 20px; height: 20px; border: 0px solid #ffff…" at bounding box center [646, 305] width 679 height 468
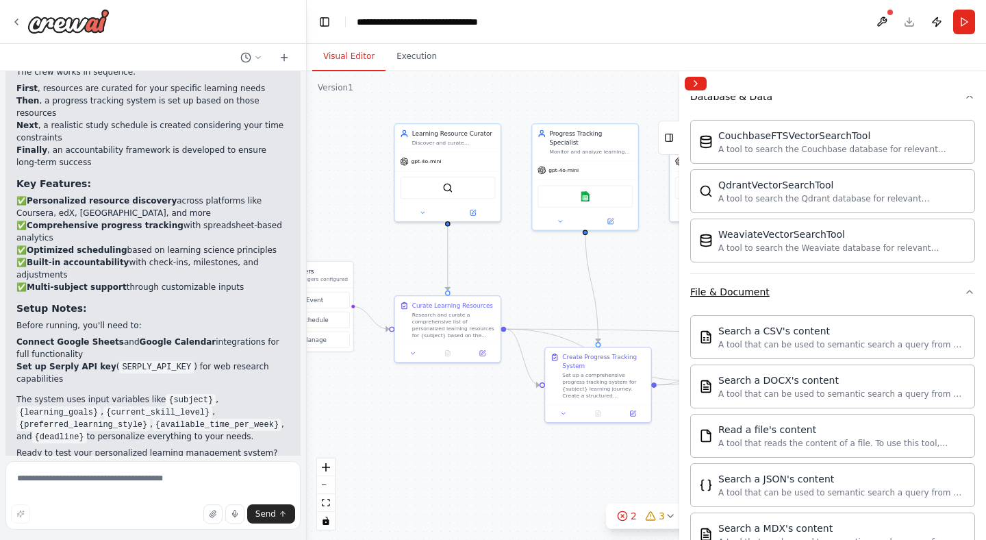
scroll to position [247, 0]
click at [738, 330] on div "Search a CSV's content" at bounding box center [842, 329] width 248 height 14
click at [453, 188] on img at bounding box center [456, 186] width 10 height 10
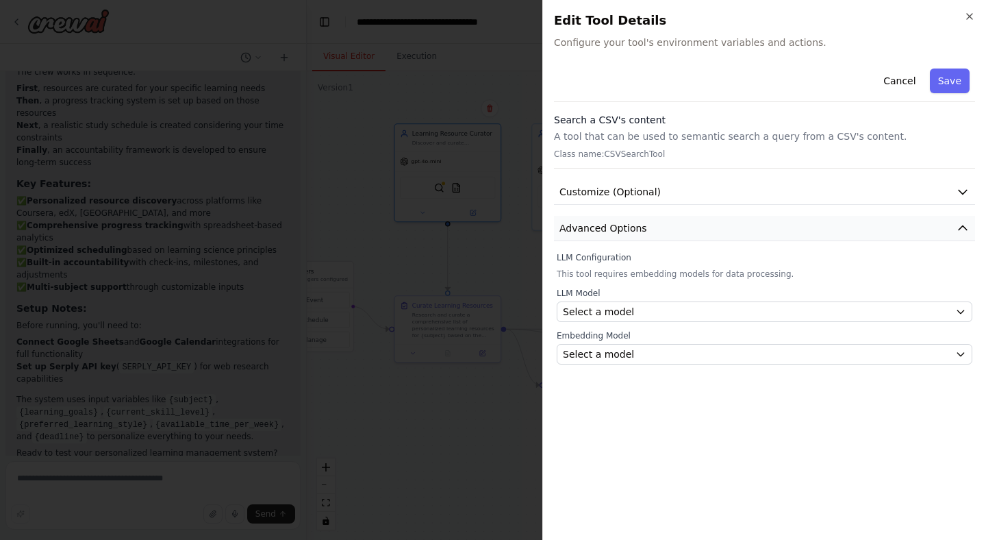
click at [709, 221] on button "Advanced Options" at bounding box center [764, 228] width 421 height 25
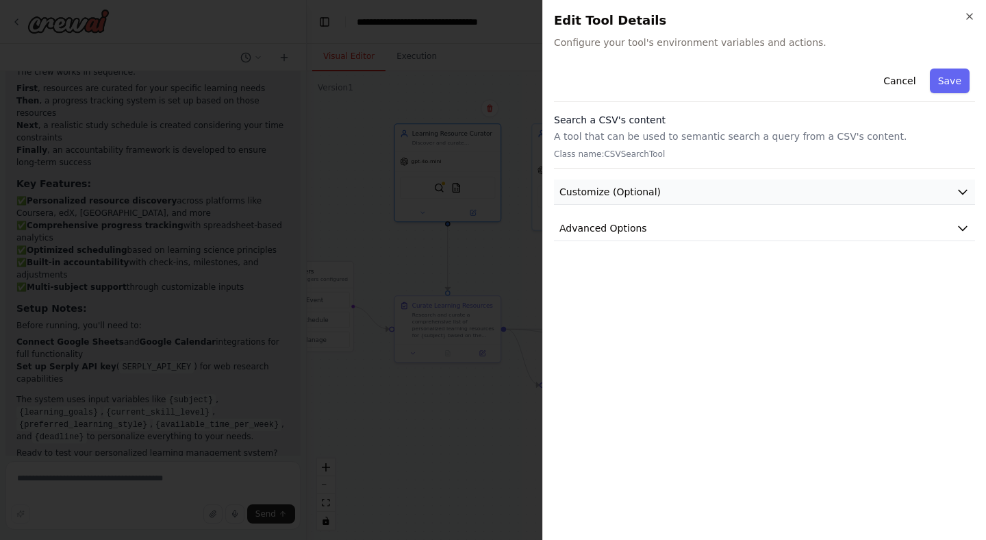
click at [703, 180] on button "Customize (Optional)" at bounding box center [764, 191] width 421 height 25
click at [626, 270] on span "Advanced Options" at bounding box center [603, 267] width 88 height 14
